Goal: Task Accomplishment & Management: Manage account settings

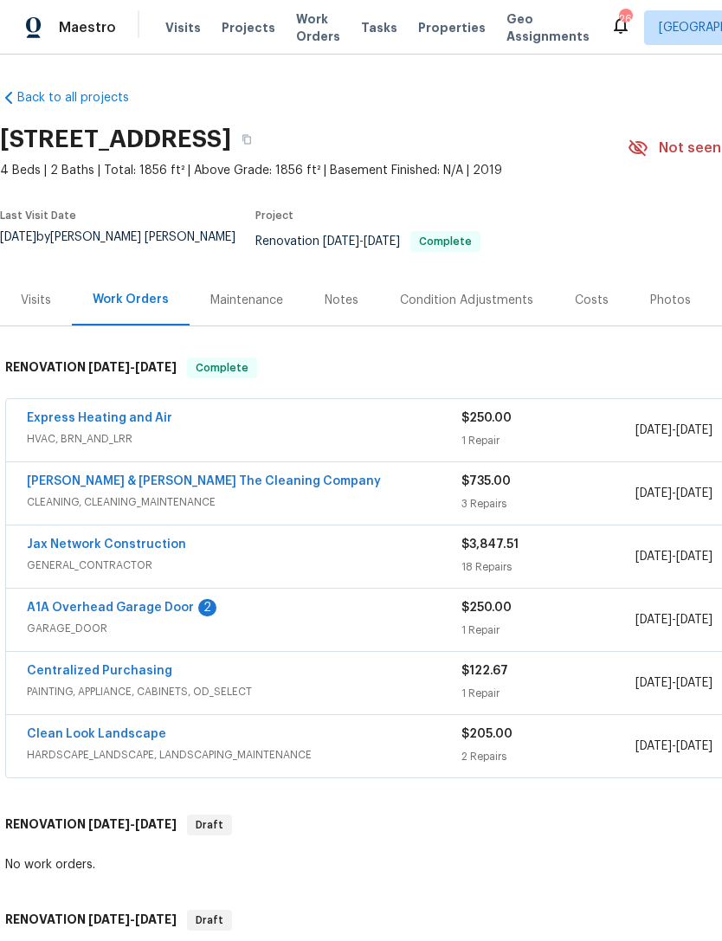
click at [139, 606] on link "A1A Overhead Garage Door" at bounding box center [110, 607] width 167 height 12
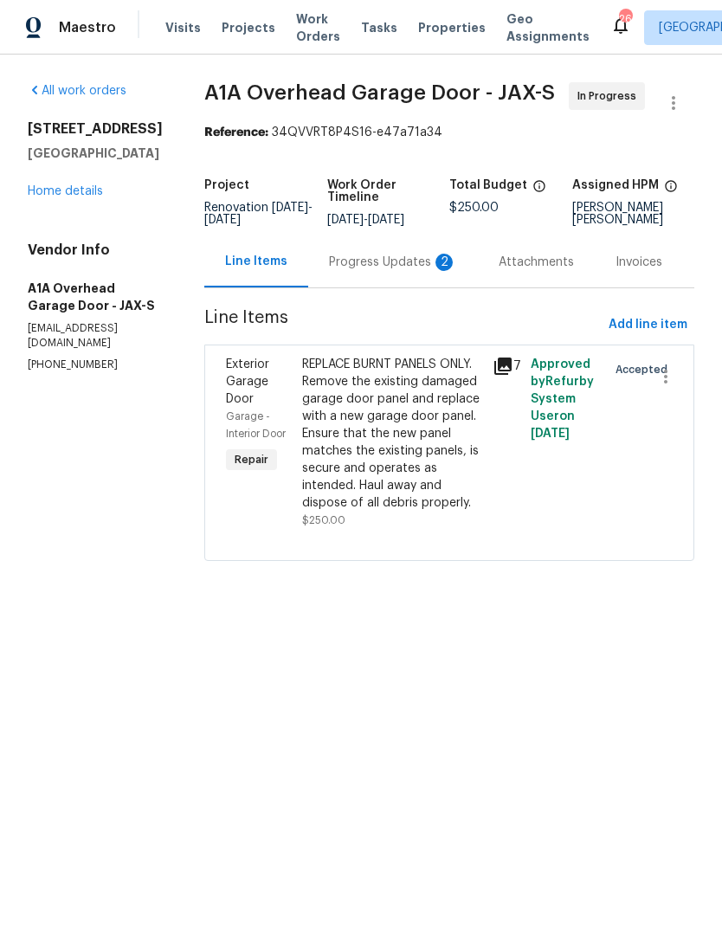
click at [370, 271] on div "Progress Updates 2" at bounding box center [393, 262] width 128 height 17
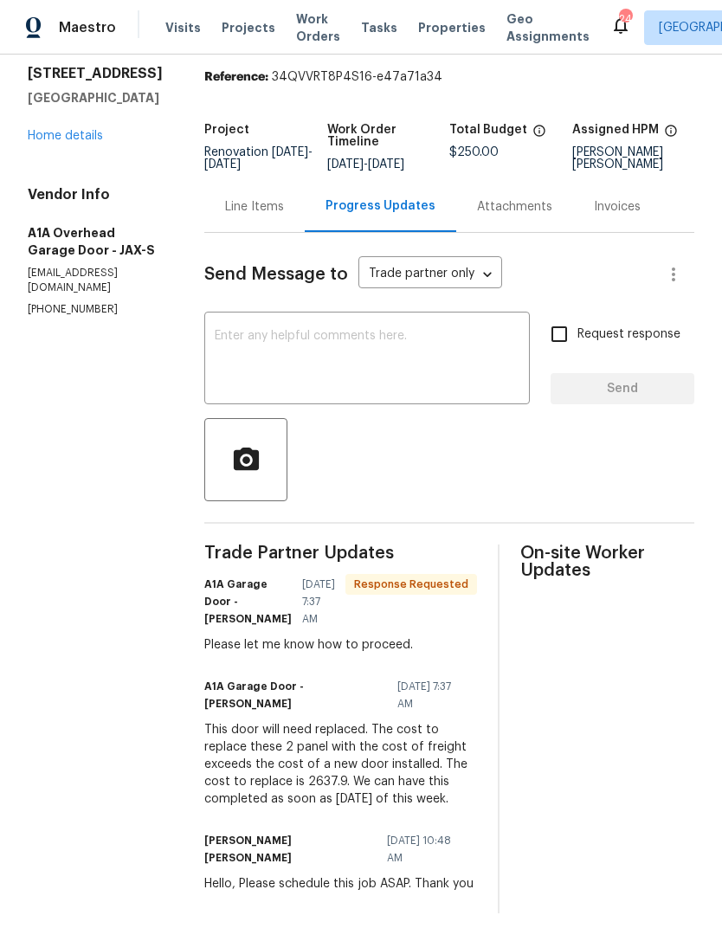
scroll to position [71, 0]
click at [414, 382] on textarea at bounding box center [367, 360] width 305 height 61
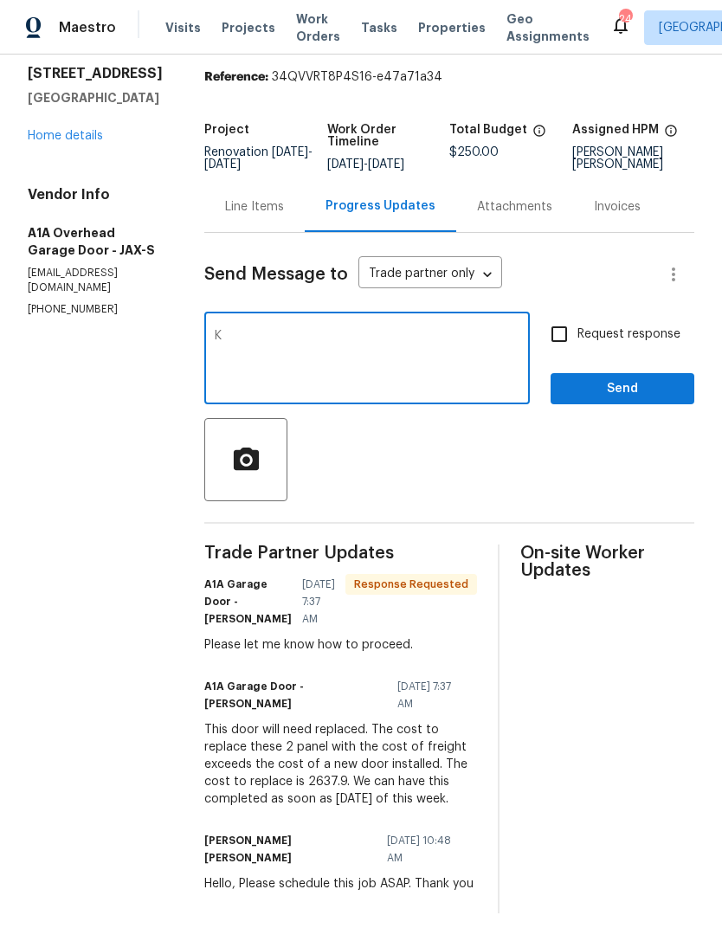
type textarea "K"
type textarea "Hello, Got it, ye splease go ahead and schedule the full door replacement. Than…"
click at [562, 350] on input "Request response" at bounding box center [559, 334] width 36 height 36
checkbox input "true"
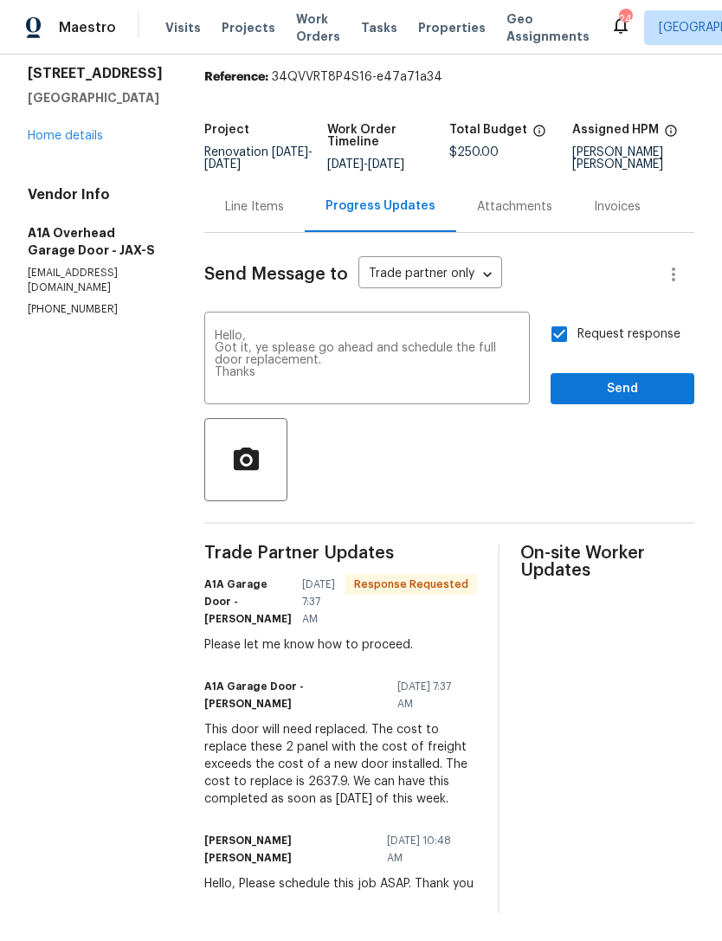
click at [324, 365] on textarea "Hello, Got it, ye splease go ahead and schedule the full door replacement. Than…" at bounding box center [367, 360] width 305 height 61
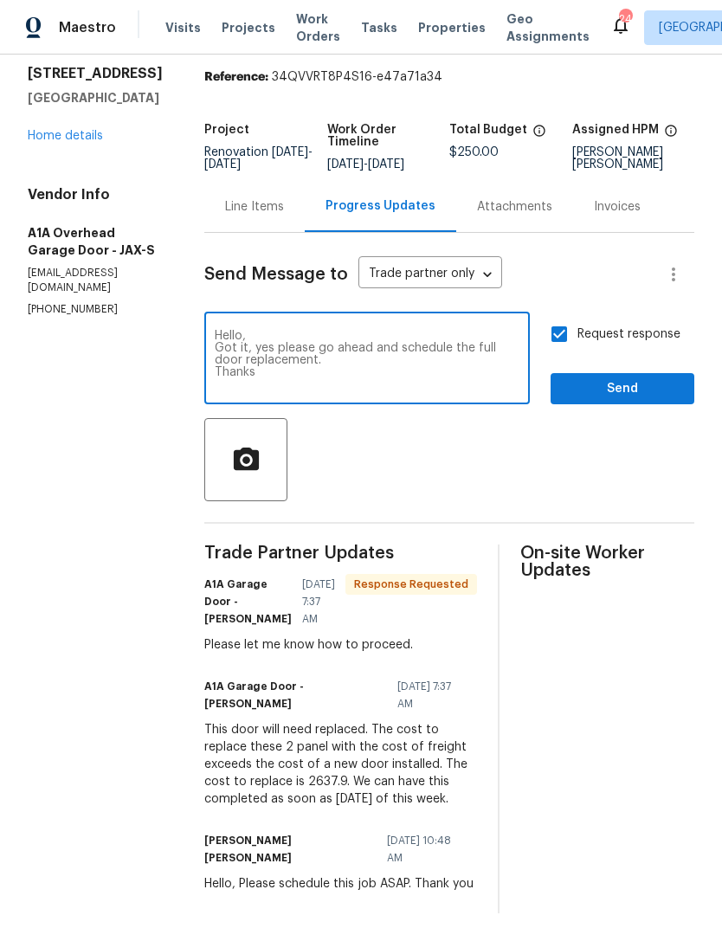
type textarea "Hello, Got it, yes please go ahead and schedule the full door replacement. Than…"
click at [626, 400] on span "Send" at bounding box center [622, 389] width 116 height 22
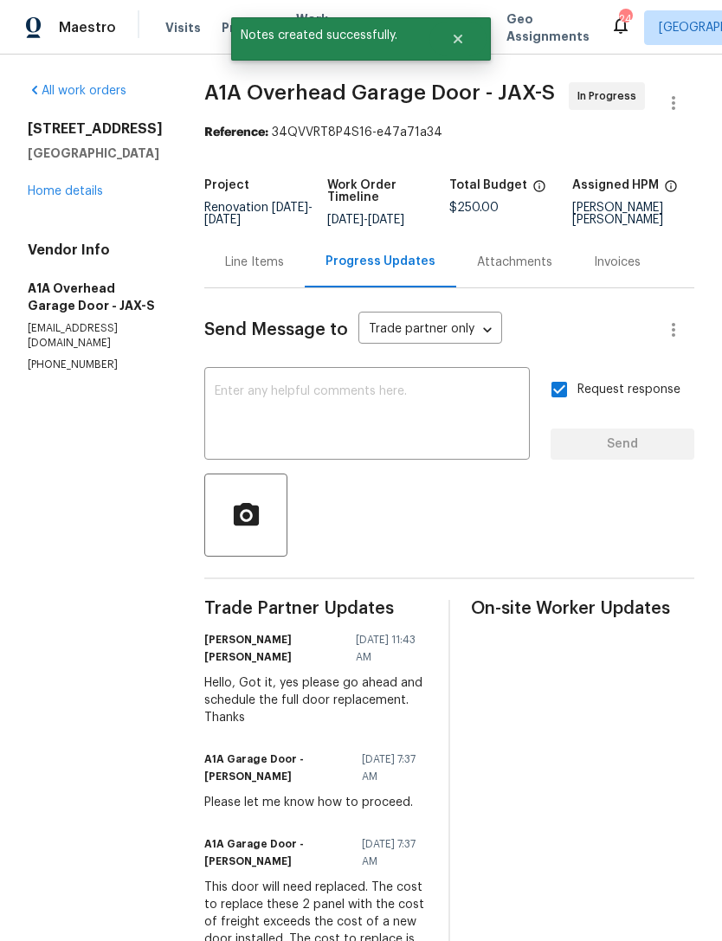
scroll to position [55, 0]
click at [284, 254] on div "Line Items" at bounding box center [254, 262] width 59 height 17
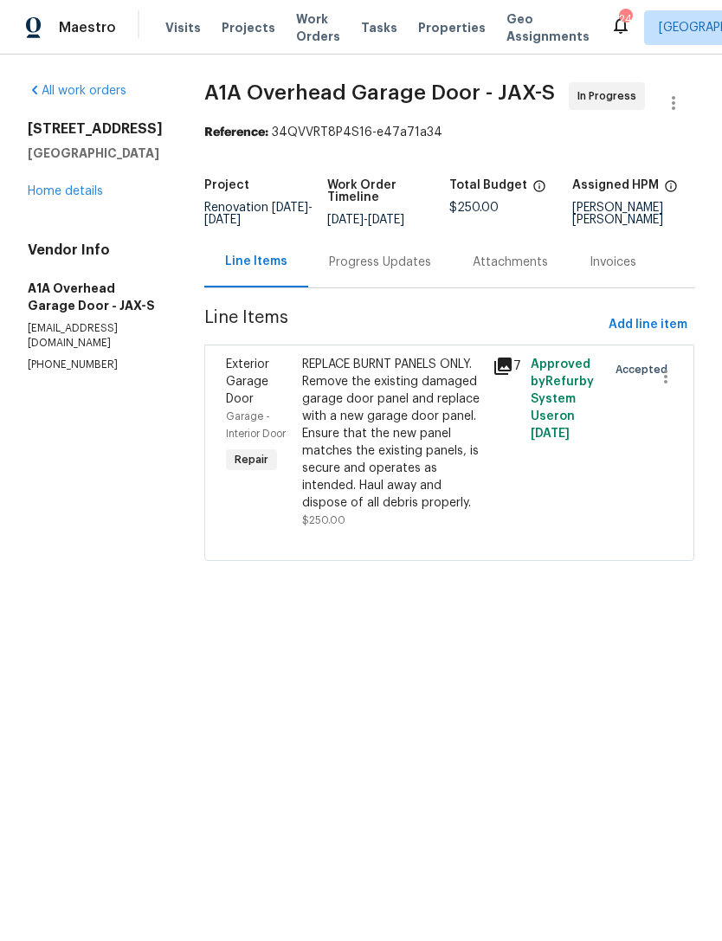
click at [404, 498] on div "REPLACE BURNT PANELS ONLY. Remove the existing damaged garage door panel and re…" at bounding box center [392, 434] width 180 height 156
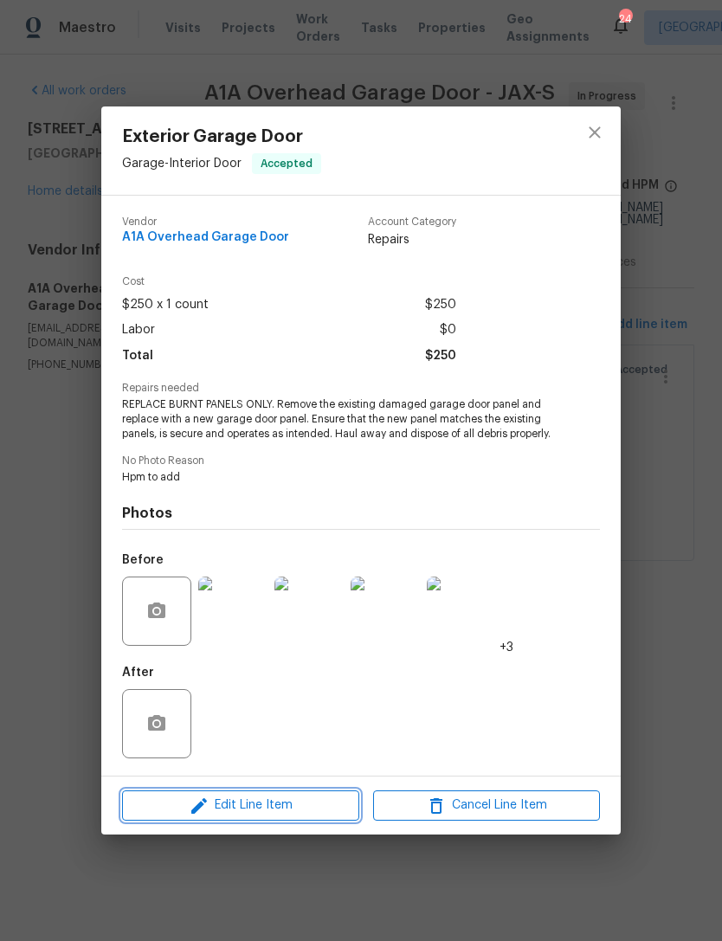
click at [282, 815] on span "Edit Line Item" at bounding box center [240, 805] width 227 height 22
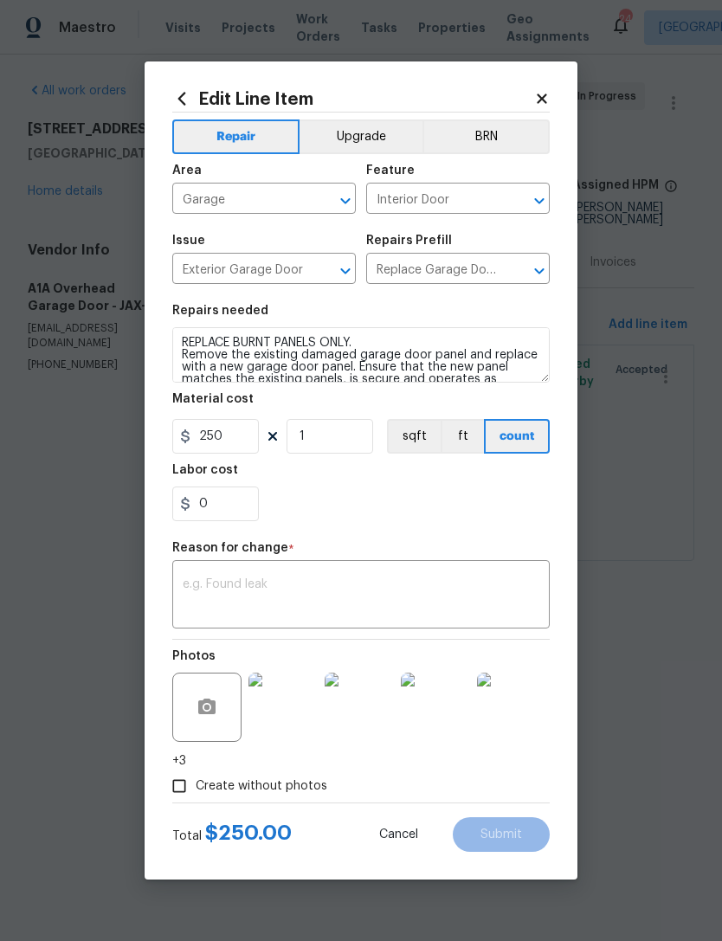
click at [272, 600] on textarea at bounding box center [361, 596] width 356 height 36
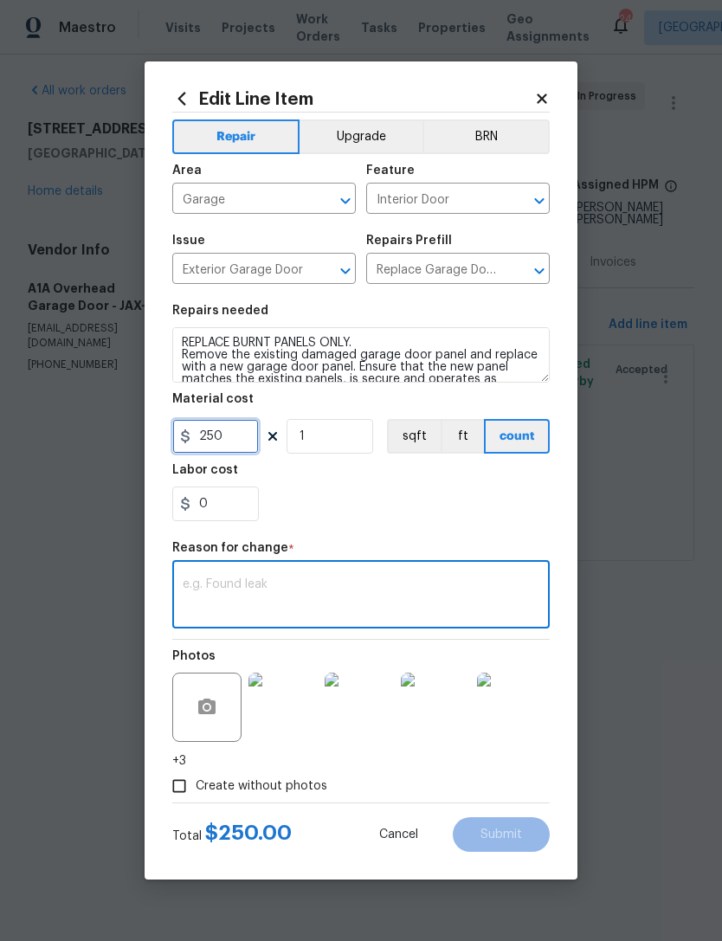
click at [240, 448] on input "250" at bounding box center [215, 436] width 87 height 35
click at [239, 447] on input "250" at bounding box center [215, 436] width 87 height 35
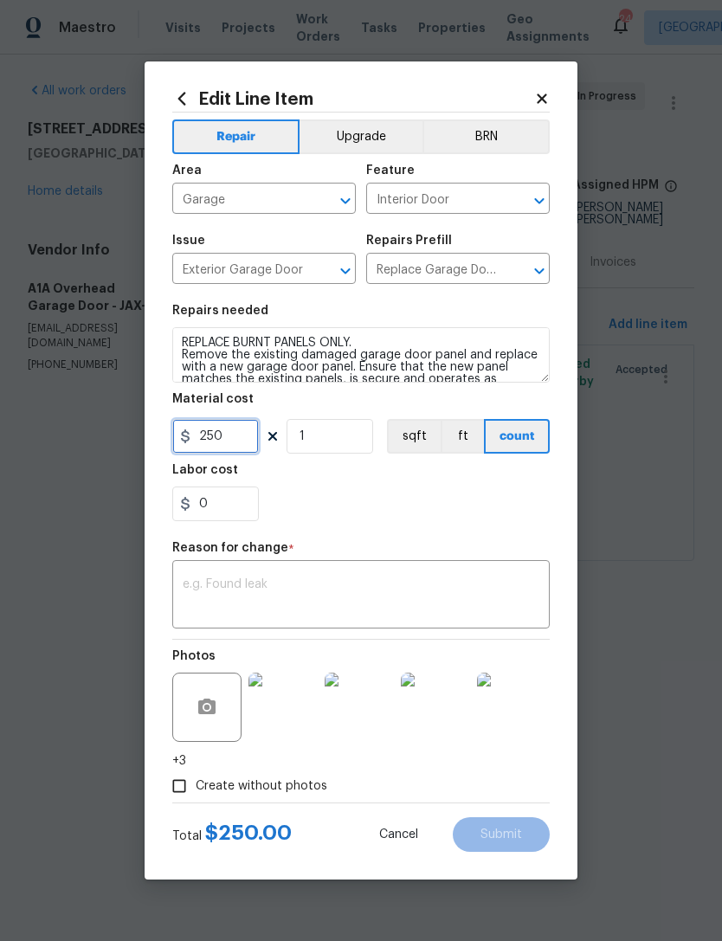
click at [243, 439] on input "250" at bounding box center [215, 436] width 87 height 35
type input "0"
click at [540, 93] on icon at bounding box center [542, 99] width 16 height 16
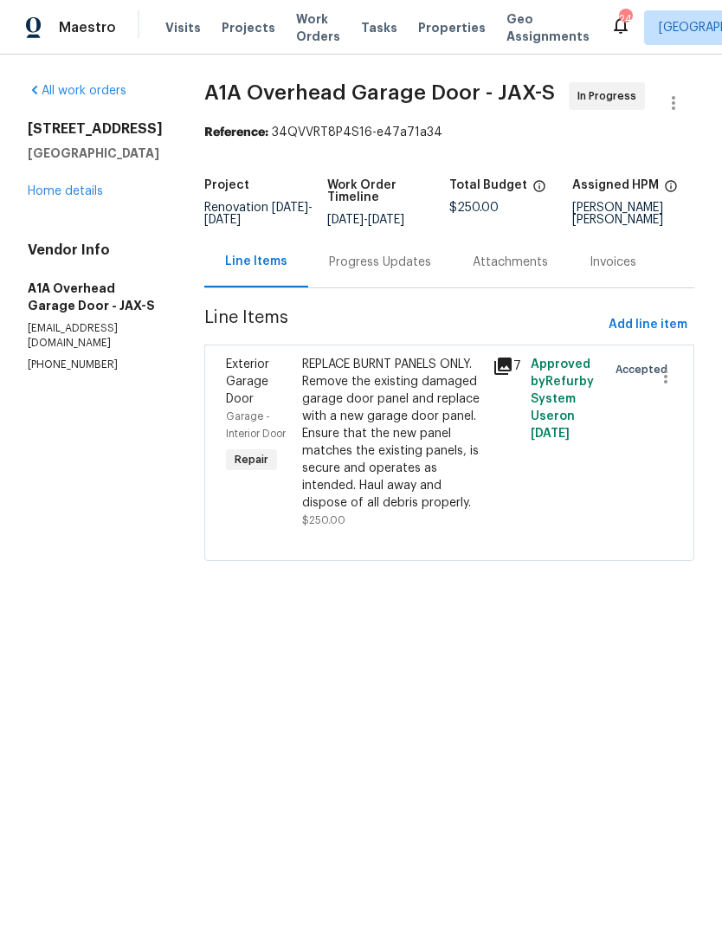
click at [412, 271] on div "Progress Updates" at bounding box center [380, 262] width 102 height 17
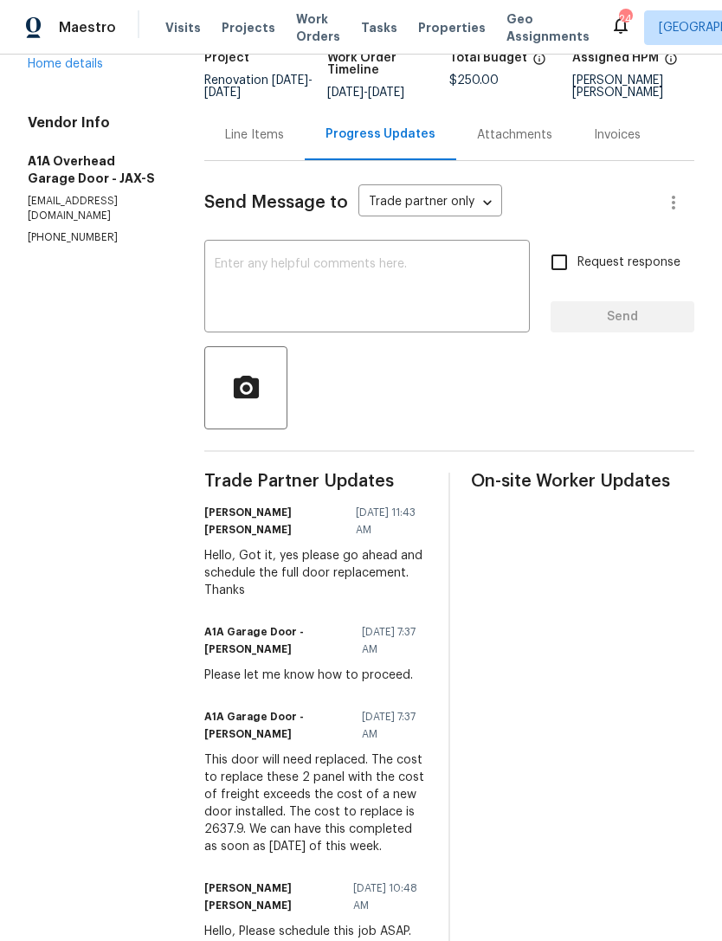
scroll to position [128, 0]
click at [284, 143] on div "Line Items" at bounding box center [254, 133] width 59 height 17
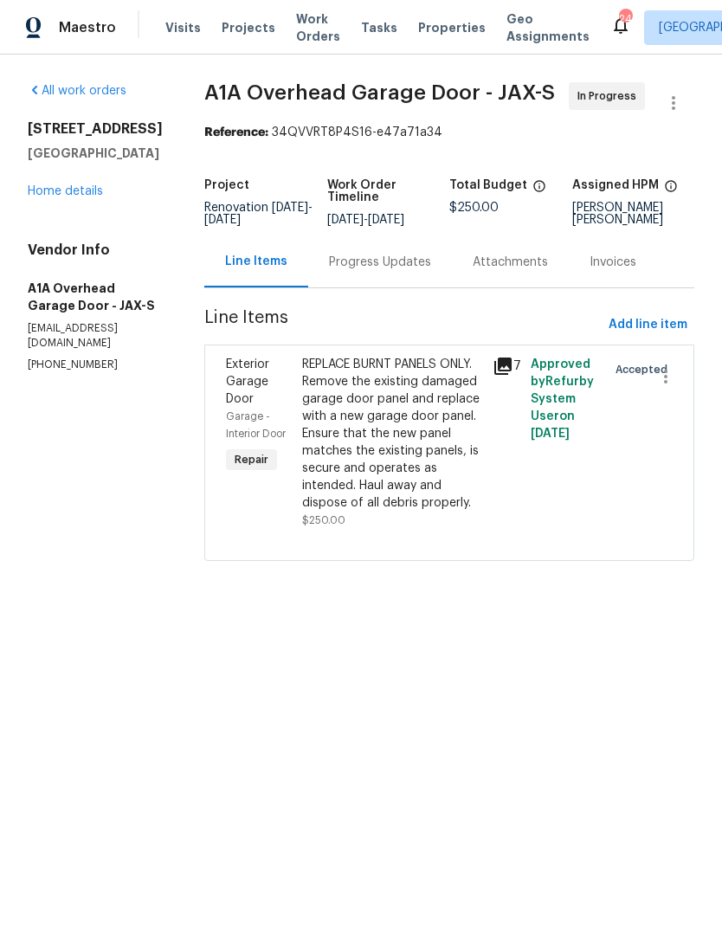
click at [386, 472] on div "REPLACE BURNT PANELS ONLY. Remove the existing damaged garage door panel and re…" at bounding box center [392, 434] width 180 height 156
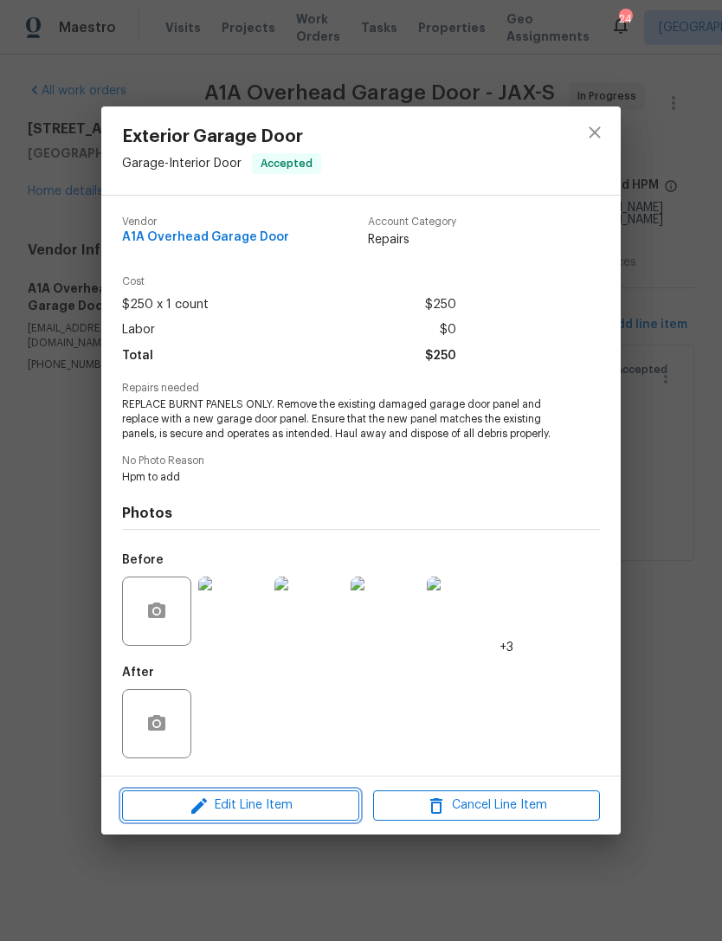
click at [259, 806] on span "Edit Line Item" at bounding box center [240, 805] width 227 height 22
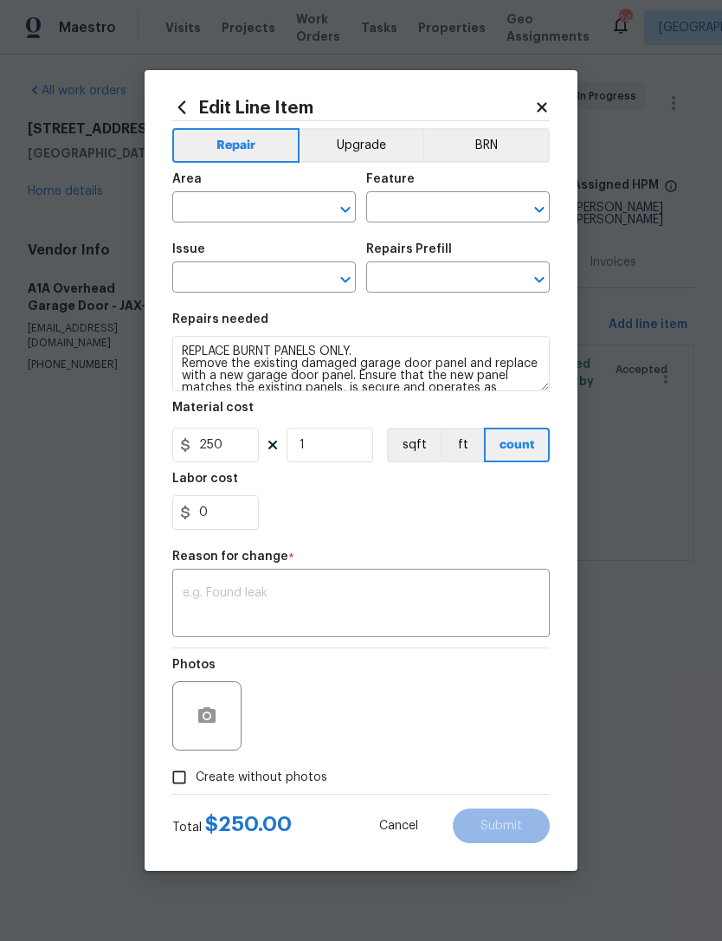
type input "Garage"
type input "Interior Door"
type input "Exterior Garage Door"
type input "Replace Garage Door Panel $250.00"
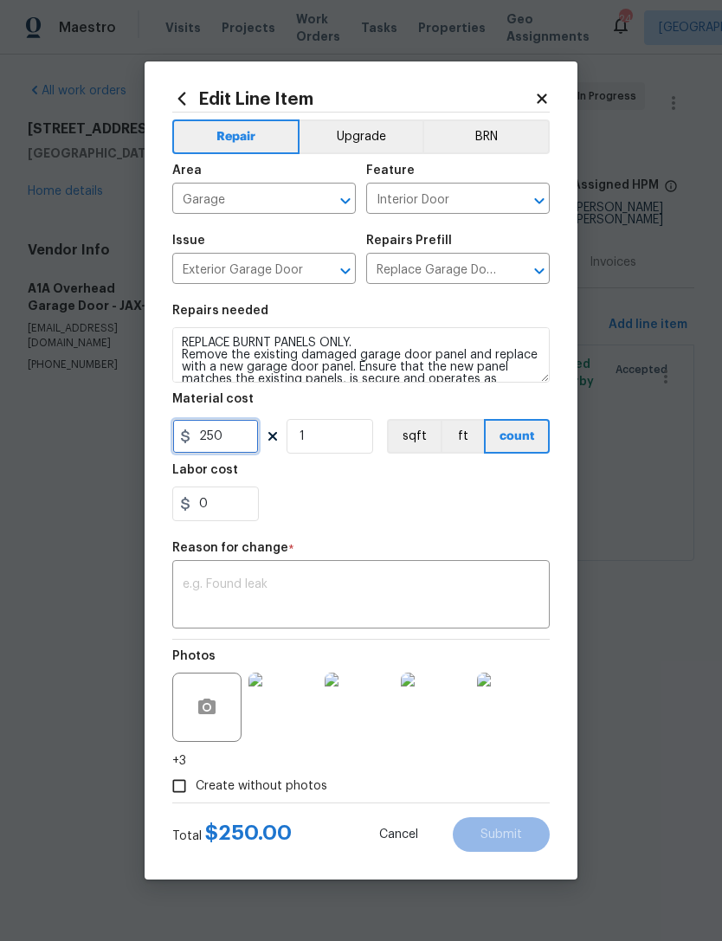
click at [234, 440] on input "250" at bounding box center [215, 436] width 87 height 35
click at [355, 581] on textarea at bounding box center [361, 596] width 356 height 36
type input "2637.9"
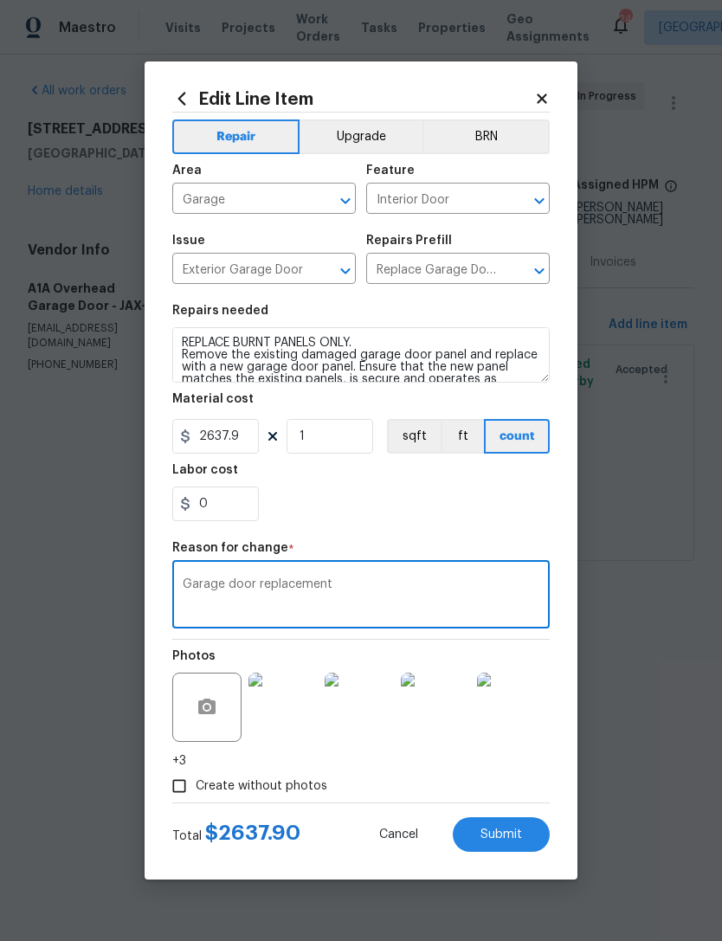
click at [431, 507] on div "0" at bounding box center [360, 503] width 377 height 35
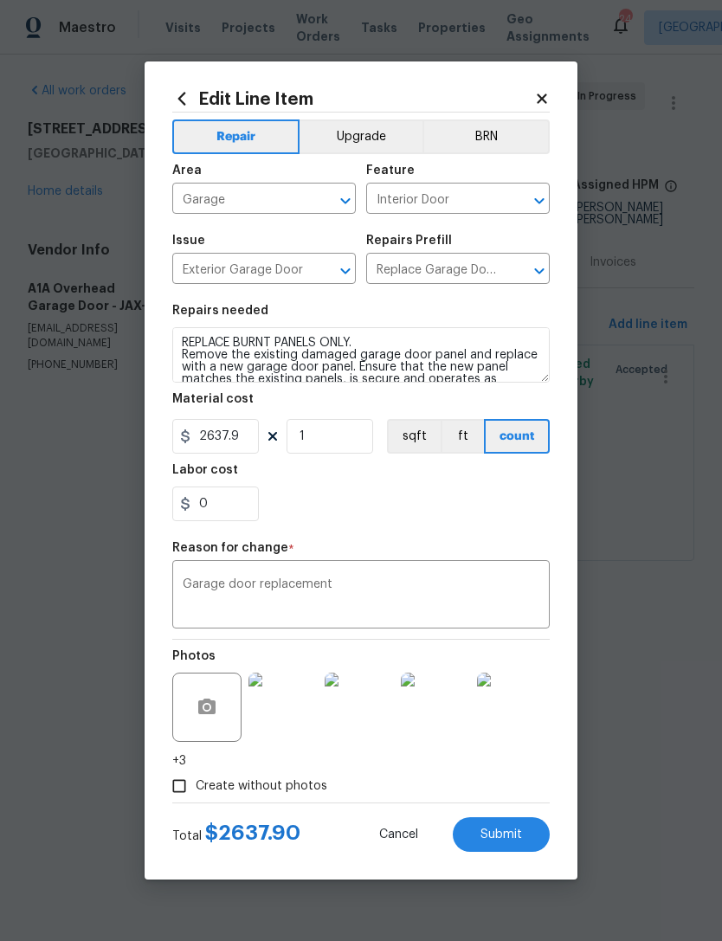
click at [187, 589] on textarea "Garage door replacement" at bounding box center [361, 596] width 356 height 36
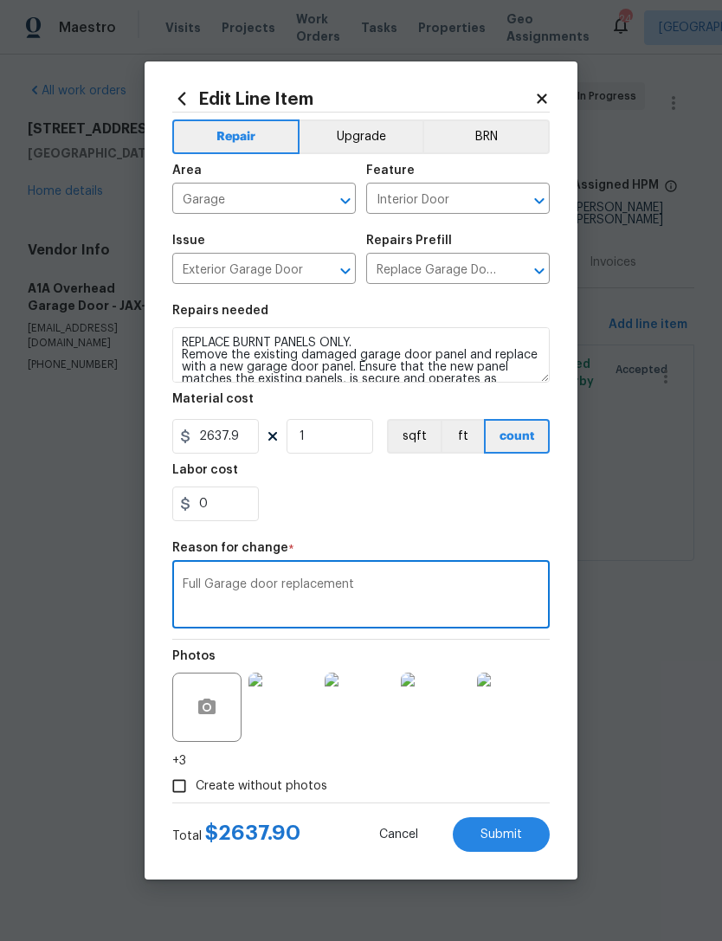
click at [389, 583] on textarea "Full Garage door replacement" at bounding box center [361, 596] width 356 height 36
type textarea "Full Garage door replacement"
click at [459, 523] on section "Repairs needed REPLACE BURNT PANELS ONLY. Remove the existing damaged garage do…" at bounding box center [360, 412] width 377 height 237
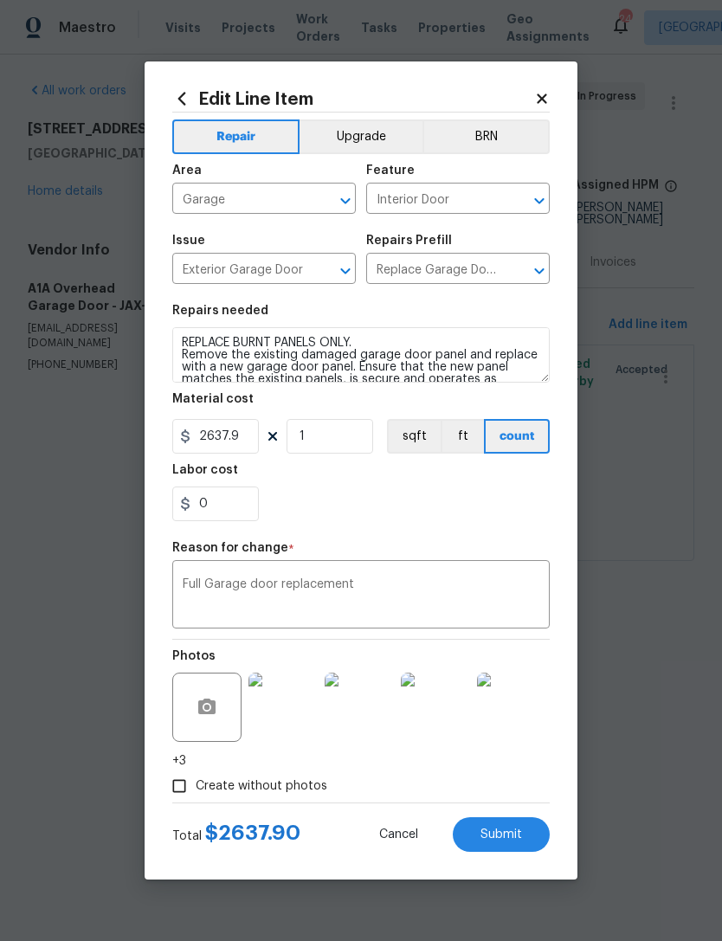
click at [509, 825] on button "Submit" at bounding box center [501, 834] width 97 height 35
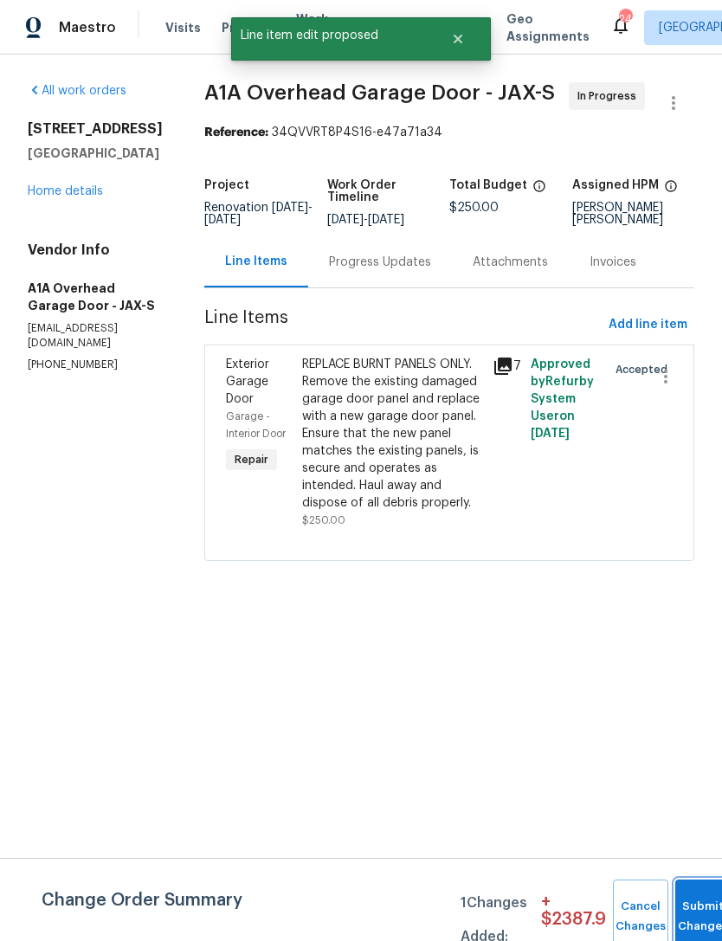
click at [703, 903] on button "Submit Changes" at bounding box center [702, 916] width 55 height 74
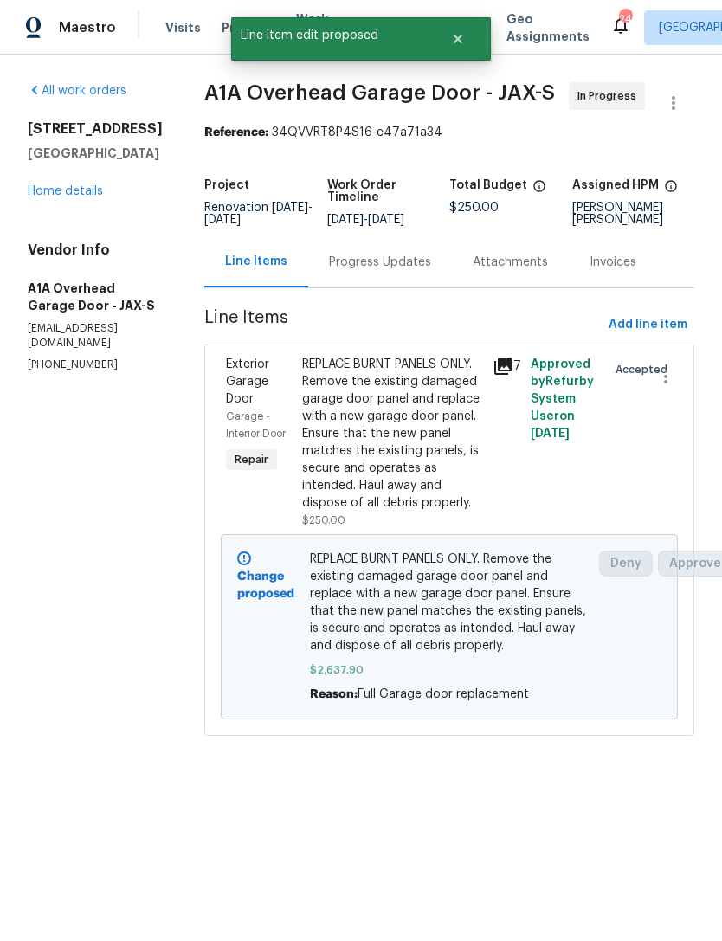
click at [73, 197] on link "Home details" at bounding box center [65, 191] width 75 height 12
